Goal: Check status: Check status

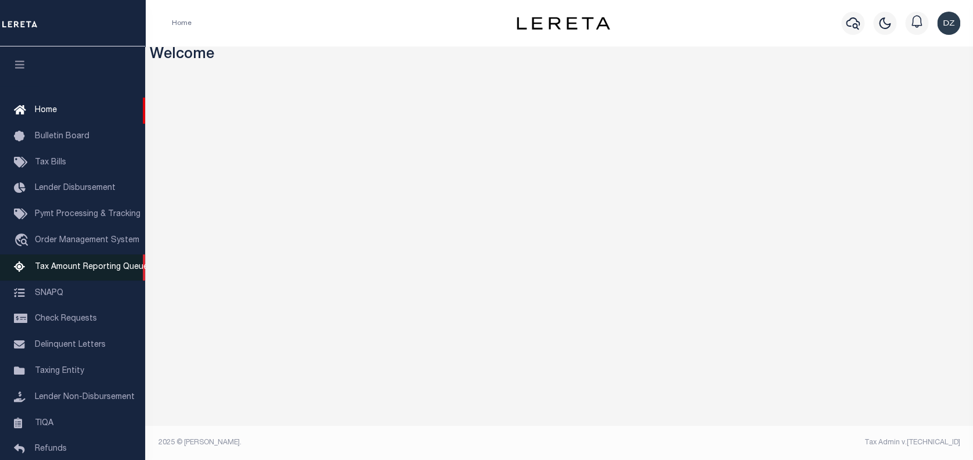
click at [61, 271] on span "Tax Amount Reporting Queue" at bounding box center [91, 267] width 113 height 8
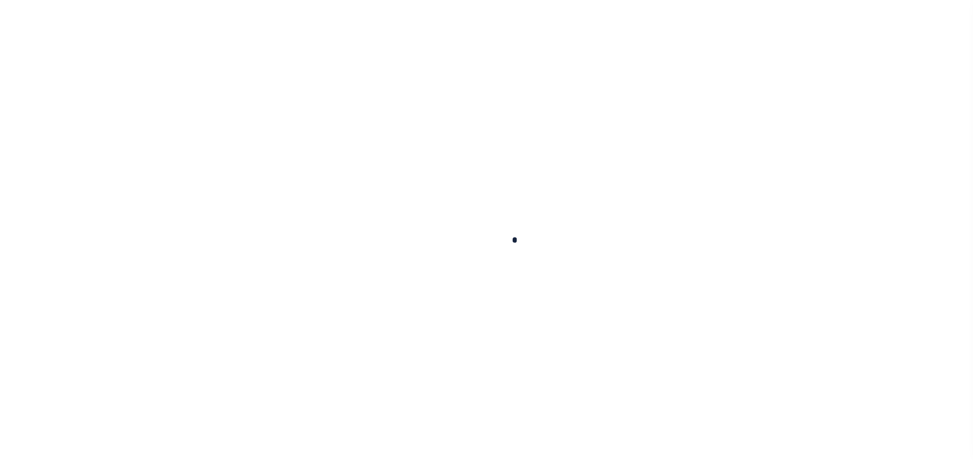
select select "100"
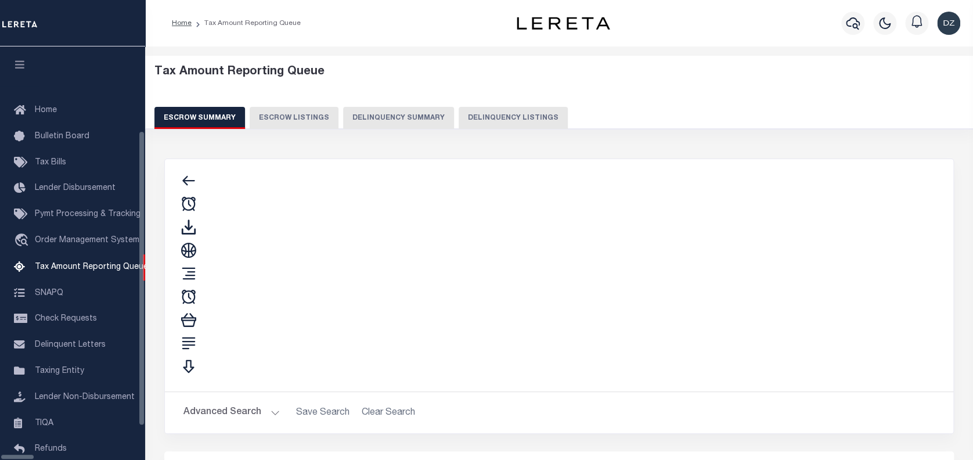
select select "100"
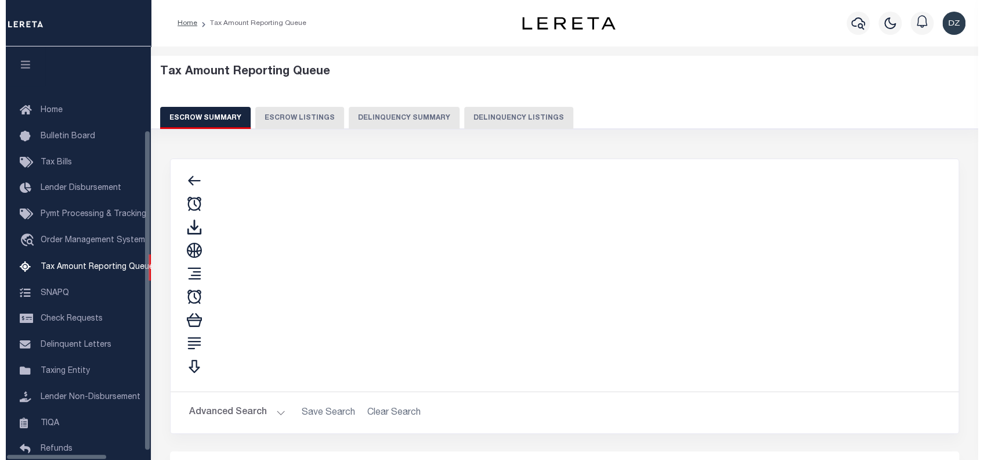
scroll to position [95, 0]
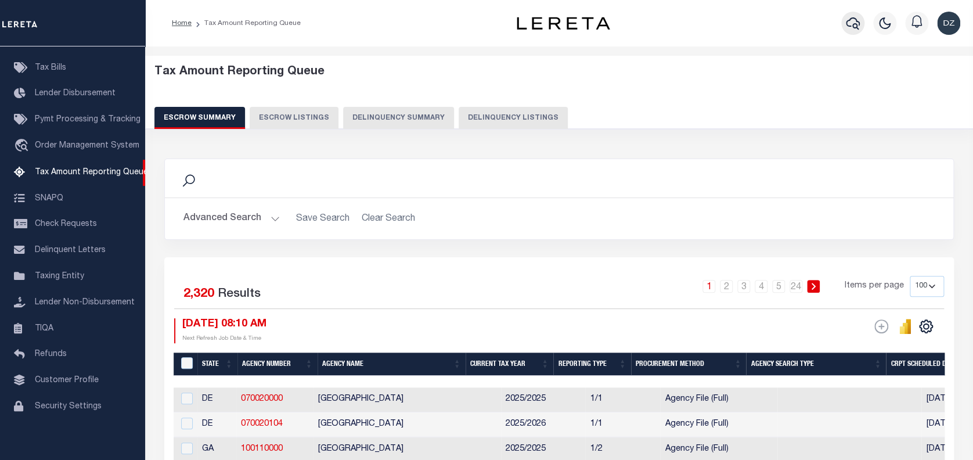
click at [850, 19] on icon "button" at bounding box center [852, 23] width 14 height 12
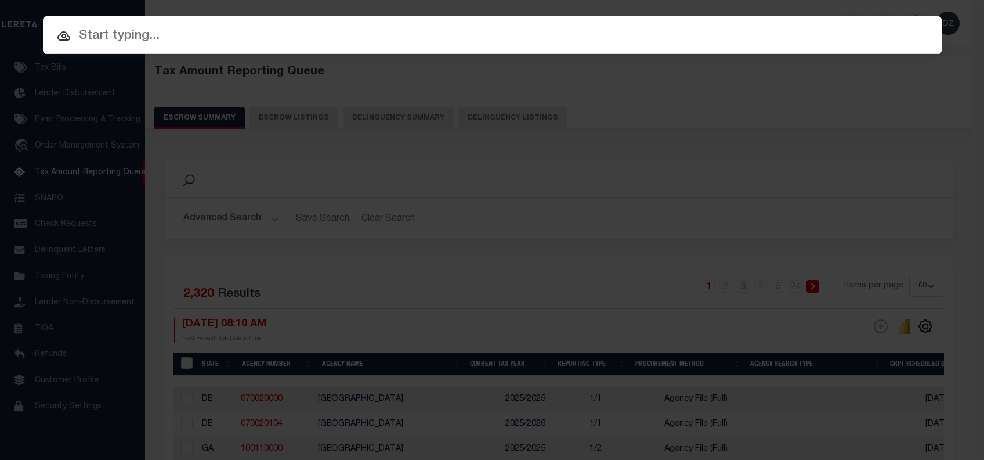
paste input "3805212081853"
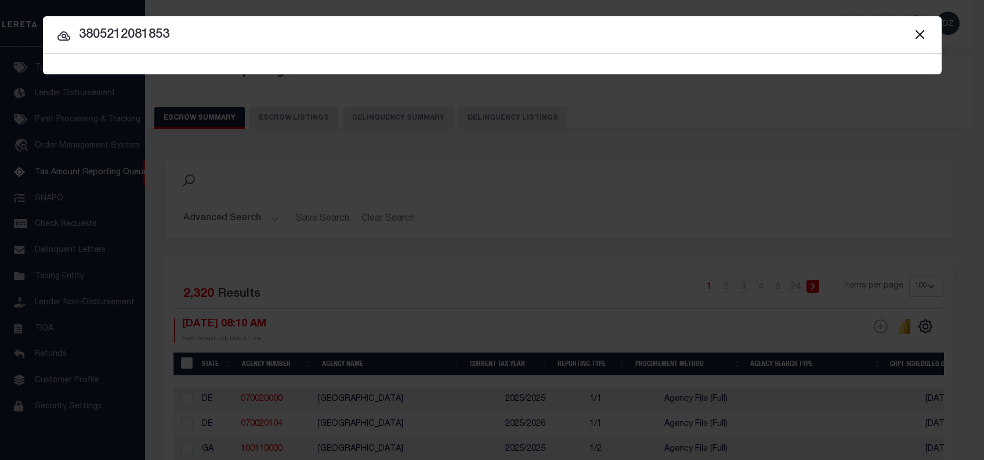
type input "3805212081853"
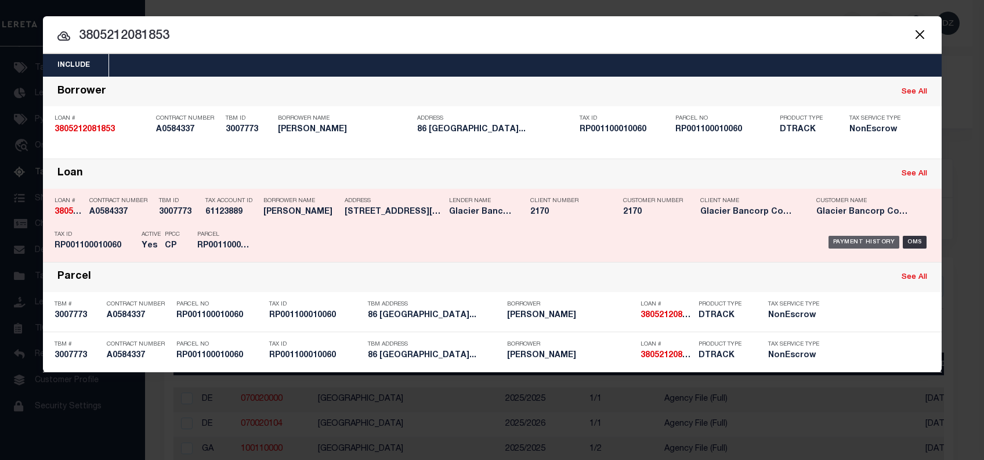
click at [836, 240] on div "Payment History" at bounding box center [864, 242] width 71 height 13
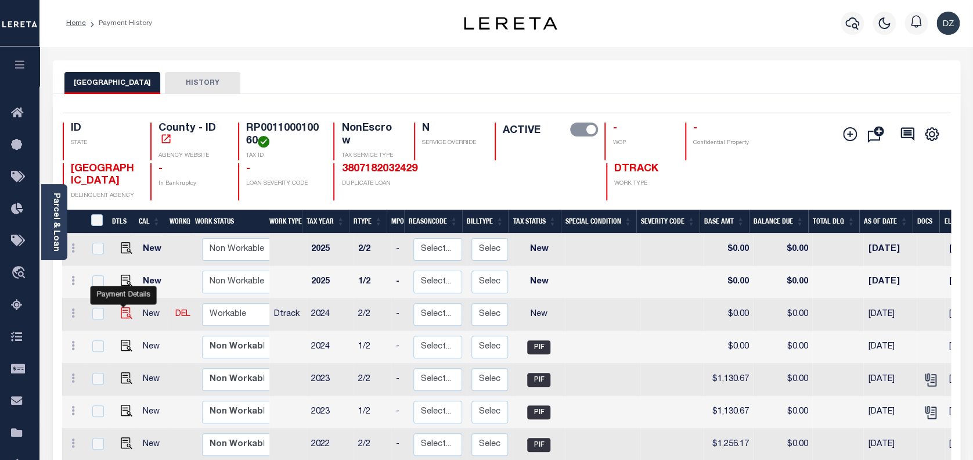
click at [121, 315] on img "" at bounding box center [127, 313] width 12 height 12
checkbox input "true"
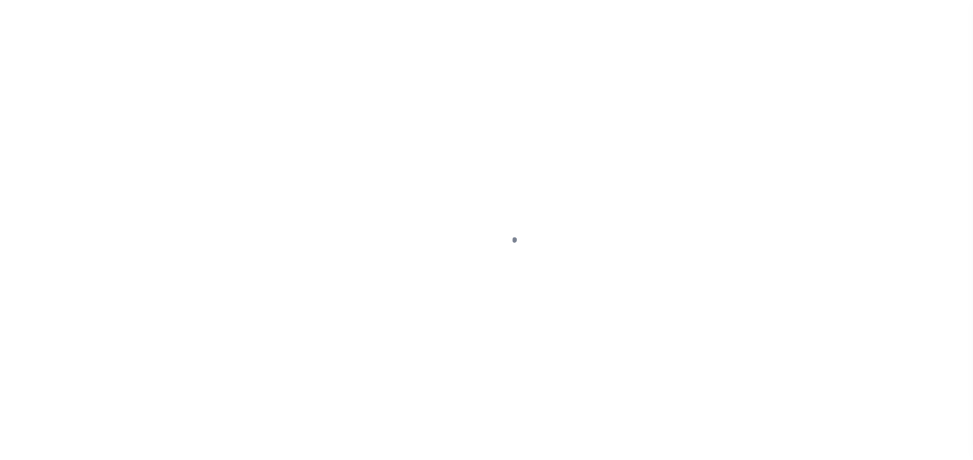
select select "NW2"
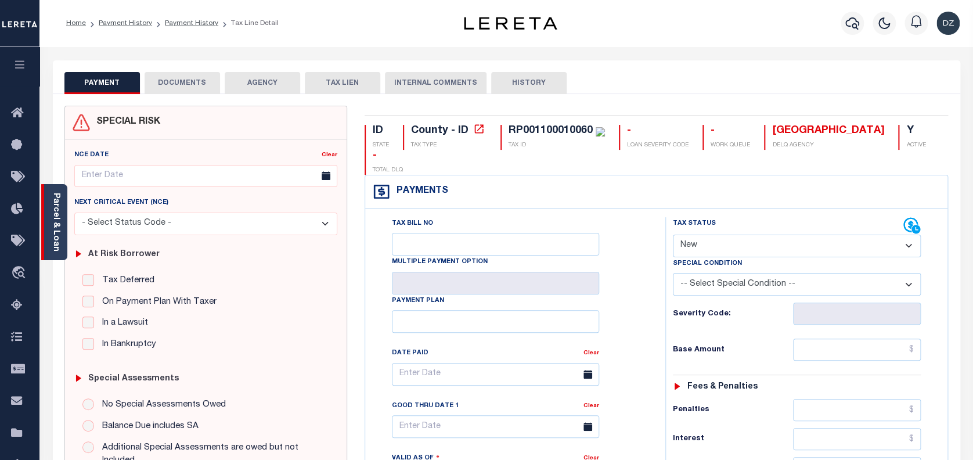
click at [56, 209] on link "Parcel & Loan" at bounding box center [56, 222] width 8 height 59
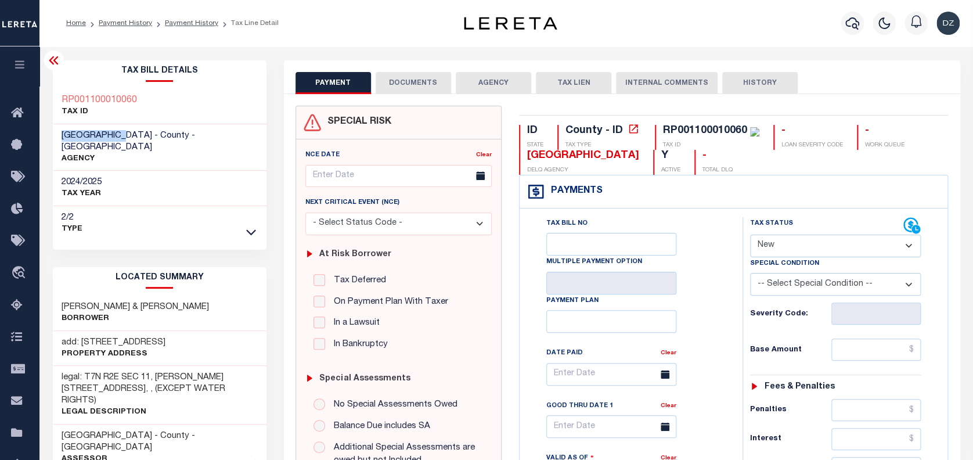
drag, startPoint x: 125, startPoint y: 134, endPoint x: 62, endPoint y: 132, distance: 63.3
click at [62, 132] on span "[GEOGRAPHIC_DATA] - County - [GEOGRAPHIC_DATA]" at bounding box center [128, 141] width 133 height 20
copy span "[GEOGRAPHIC_DATA]"
